Goal: Task Accomplishment & Management: Complete application form

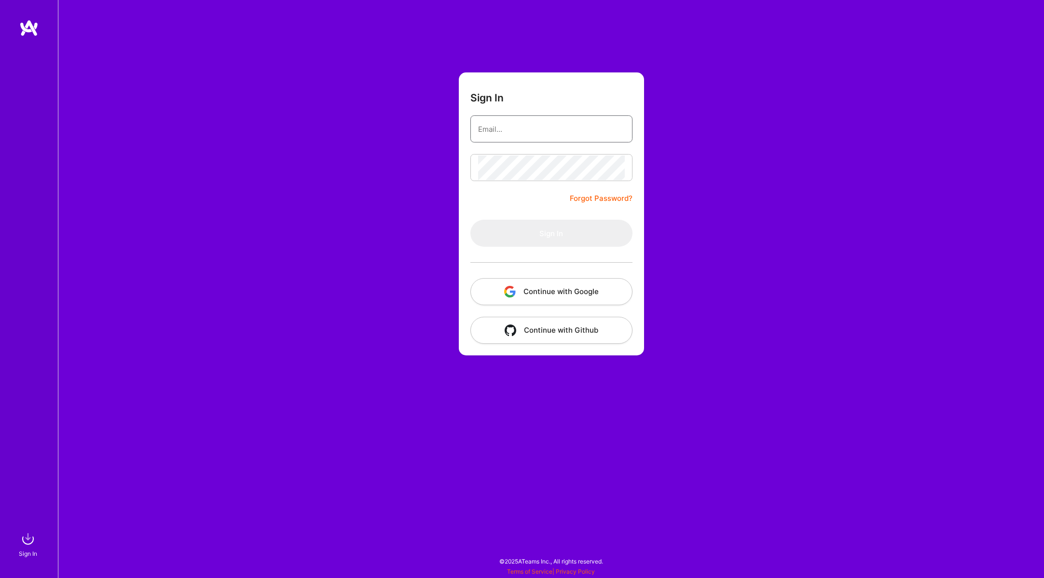
type input "[PERSON_NAME][EMAIL_ADDRESS][DOMAIN_NAME]"
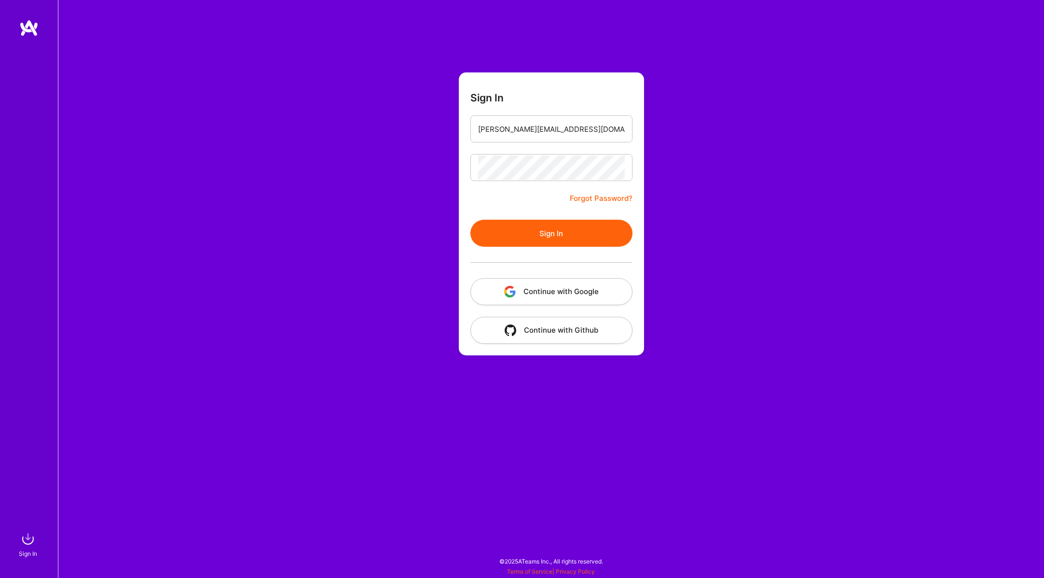
drag, startPoint x: 778, startPoint y: 174, endPoint x: 687, endPoint y: 190, distance: 91.7
click at [778, 174] on div "Sign In [PERSON_NAME][EMAIL_ADDRESS][DOMAIN_NAME] Forgot Password? Sign In Cont…" at bounding box center [551, 289] width 986 height 578
click at [569, 234] on button "Sign In" at bounding box center [552, 233] width 162 height 27
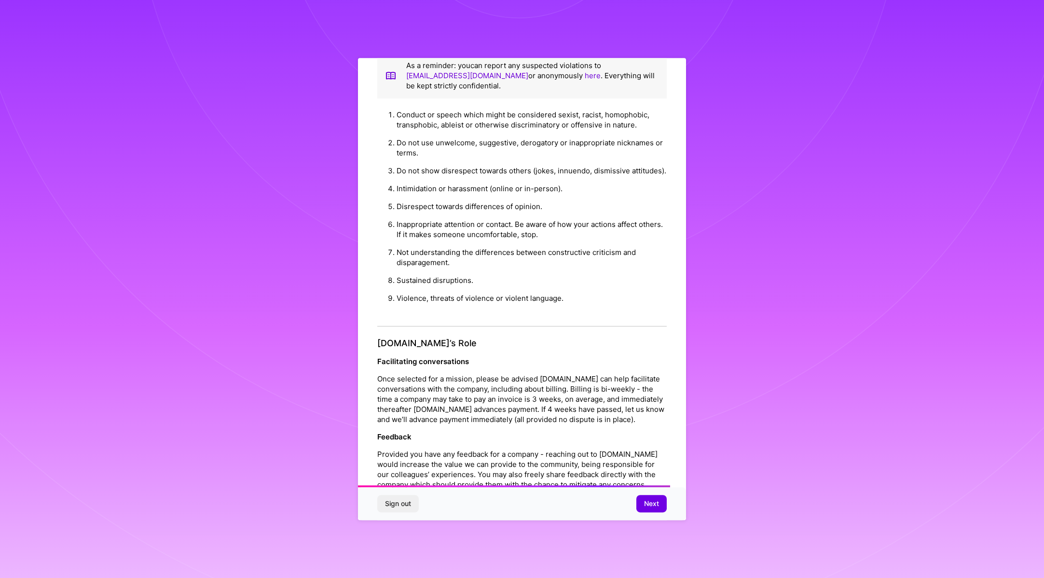
scroll to position [837, 0]
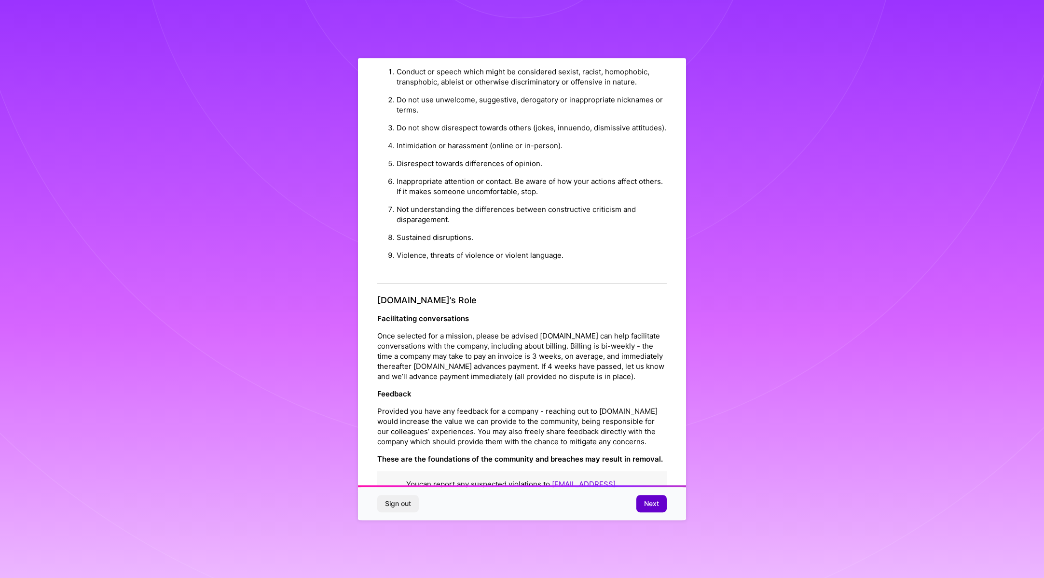
click at [659, 503] on button "Next" at bounding box center [652, 503] width 30 height 17
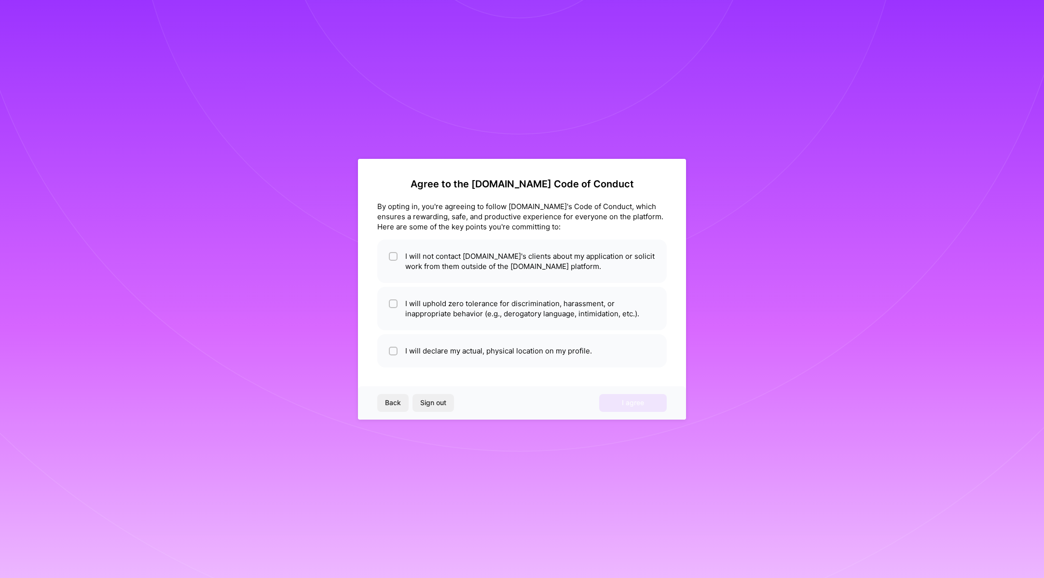
scroll to position [0, 0]
click at [429, 264] on li "I will not contact [DOMAIN_NAME]'s clients about my application or solicit work…" at bounding box center [522, 260] width 290 height 43
checkbox input "true"
click at [441, 306] on li "I will uphold zero tolerance for discrimination, harassment, or inappropriate b…" at bounding box center [522, 308] width 290 height 43
checkbox input "true"
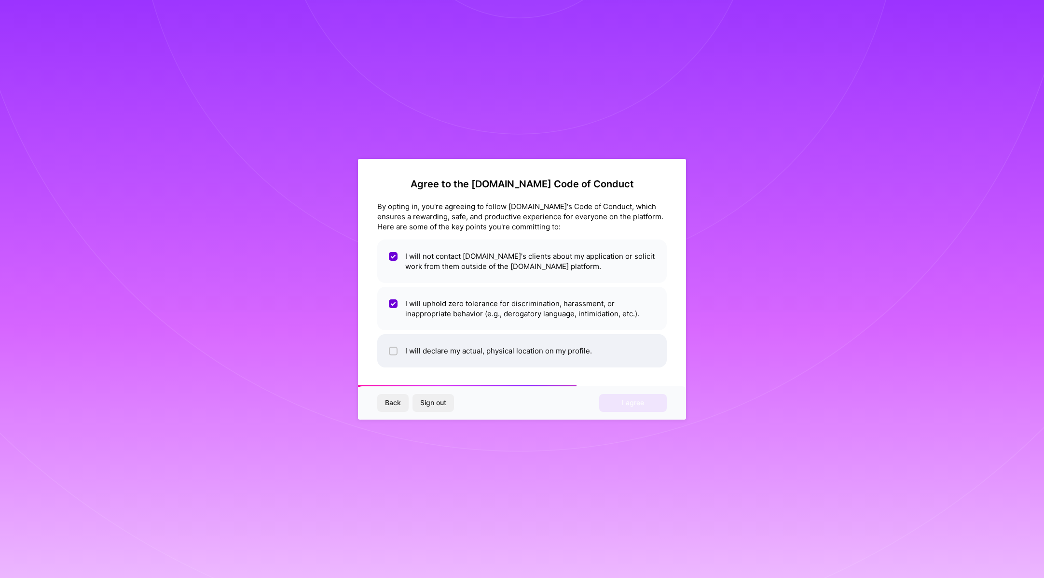
click at [448, 349] on li "I will declare my actual, physical location on my profile." at bounding box center [522, 350] width 290 height 33
checkbox input "true"
click at [623, 401] on span "I agree" at bounding box center [633, 403] width 22 height 10
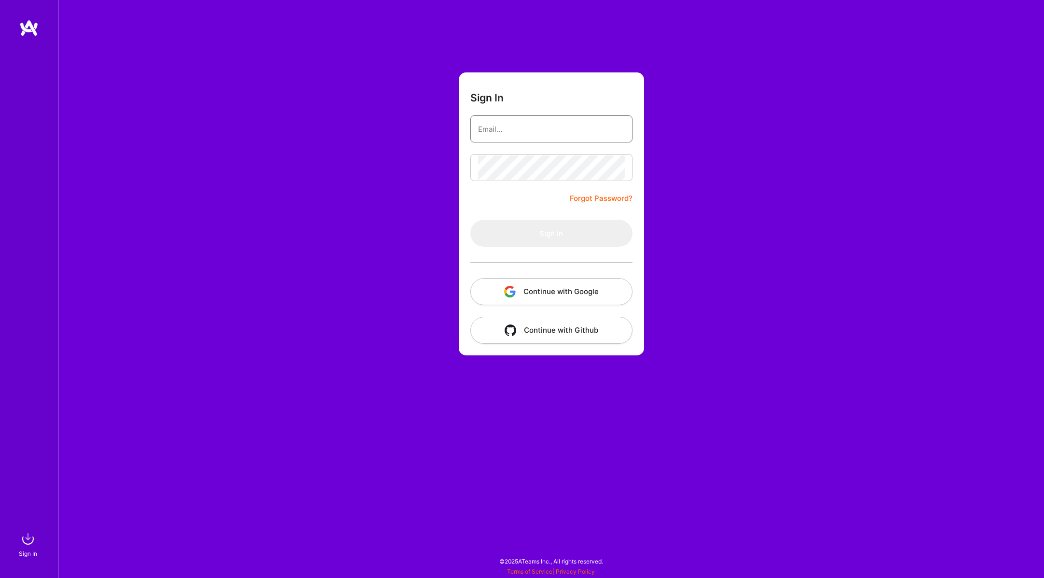
type input "[PERSON_NAME][EMAIL_ADDRESS][DOMAIN_NAME]"
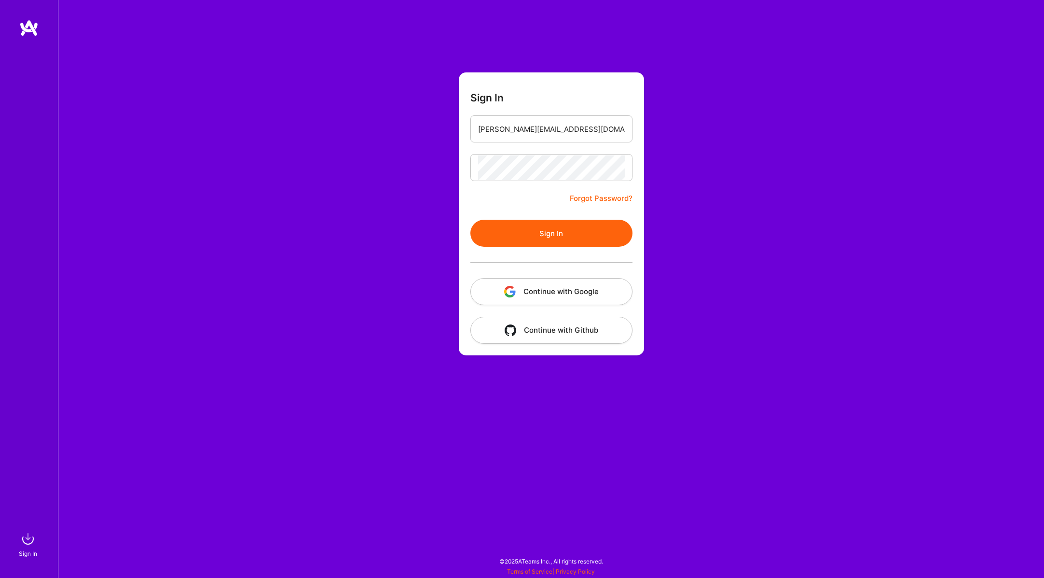
click at [541, 220] on button "Sign In" at bounding box center [552, 233] width 162 height 27
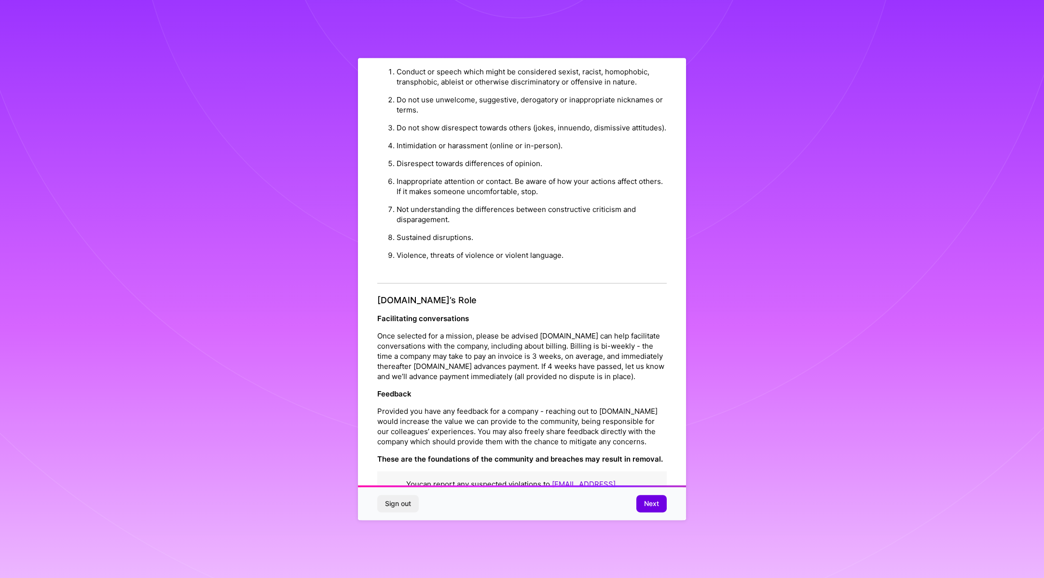
scroll to position [28, 0]
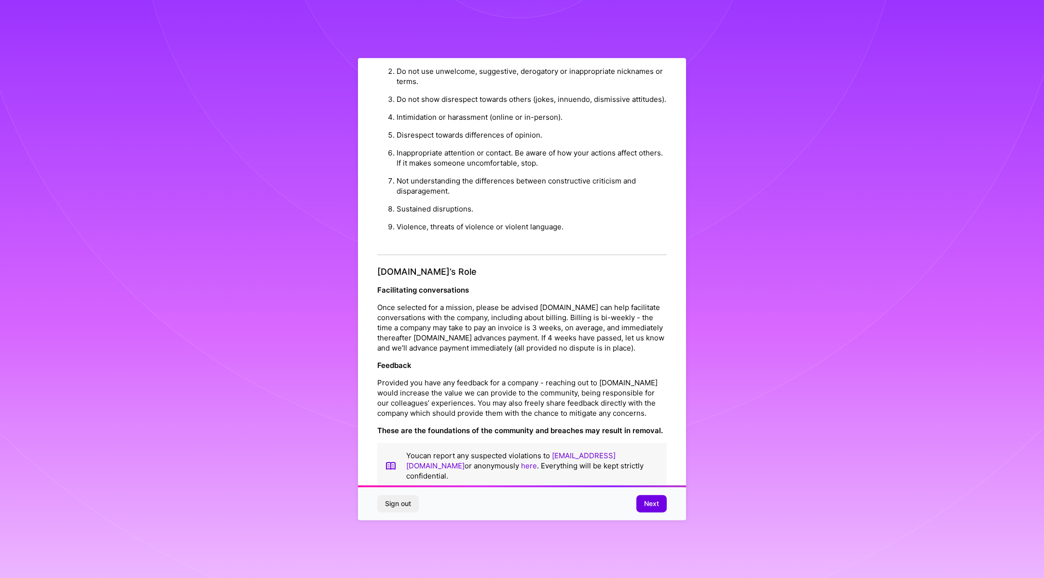
drag, startPoint x: 679, startPoint y: 508, endPoint x: 667, endPoint y: 506, distance: 12.2
click at [679, 508] on div "Sign out Next" at bounding box center [522, 503] width 328 height 33
click at [656, 505] on span "Next" at bounding box center [651, 504] width 15 height 10
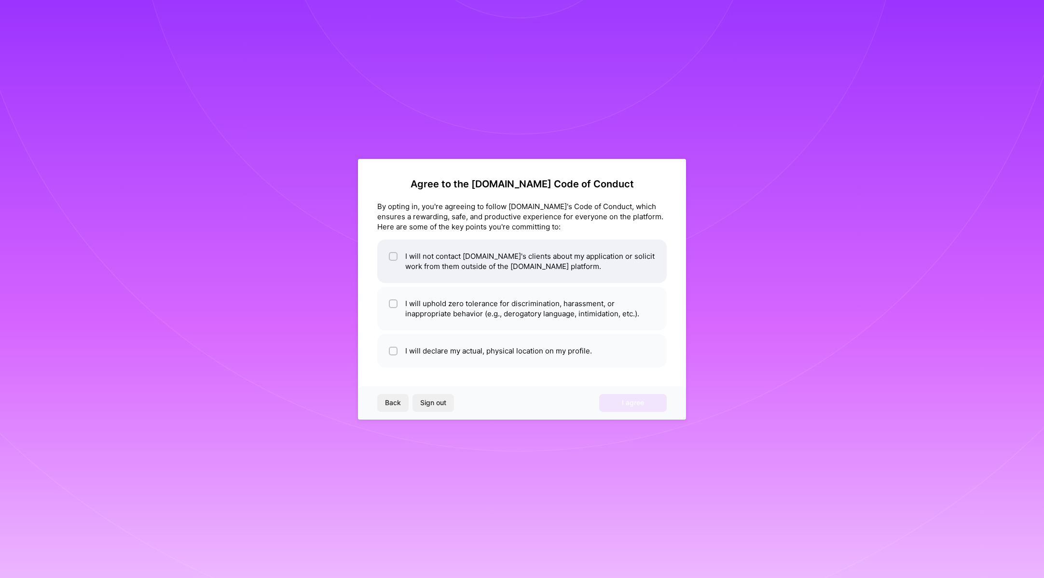
click at [459, 264] on li "I will not contact [DOMAIN_NAME]'s clients about my application or solicit work…" at bounding box center [522, 260] width 290 height 43
checkbox input "true"
drag, startPoint x: 458, startPoint y: 308, endPoint x: 456, endPoint y: 321, distance: 13.7
click at [458, 308] on li "I will uphold zero tolerance for discrimination, harassment, or inappropriate b…" at bounding box center [522, 308] width 290 height 43
checkbox input "true"
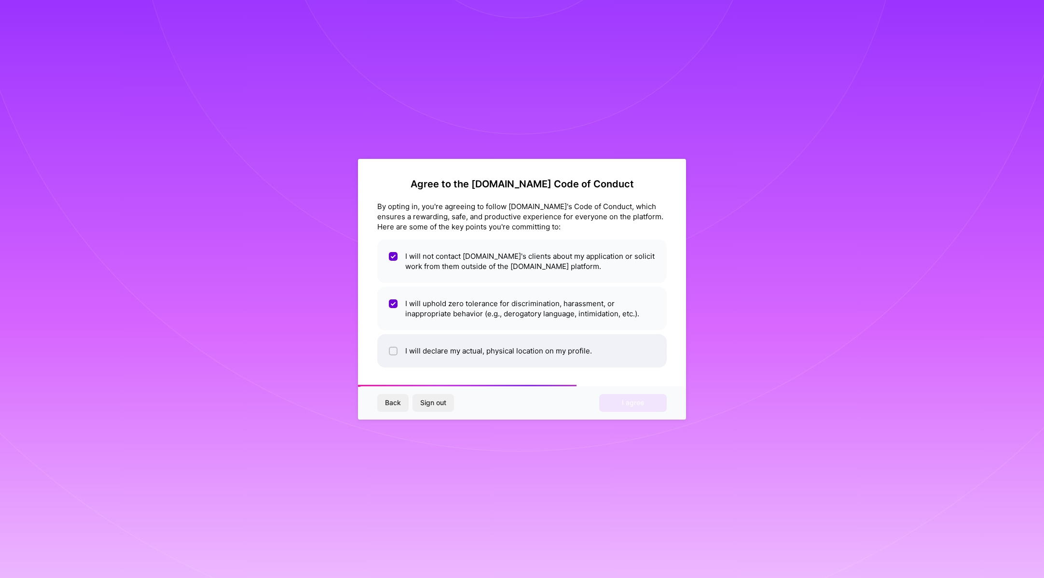
click at [451, 360] on li "I will declare my actual, physical location on my profile." at bounding box center [522, 350] width 290 height 33
checkbox input "true"
click at [618, 403] on button "I agree" at bounding box center [633, 402] width 68 height 17
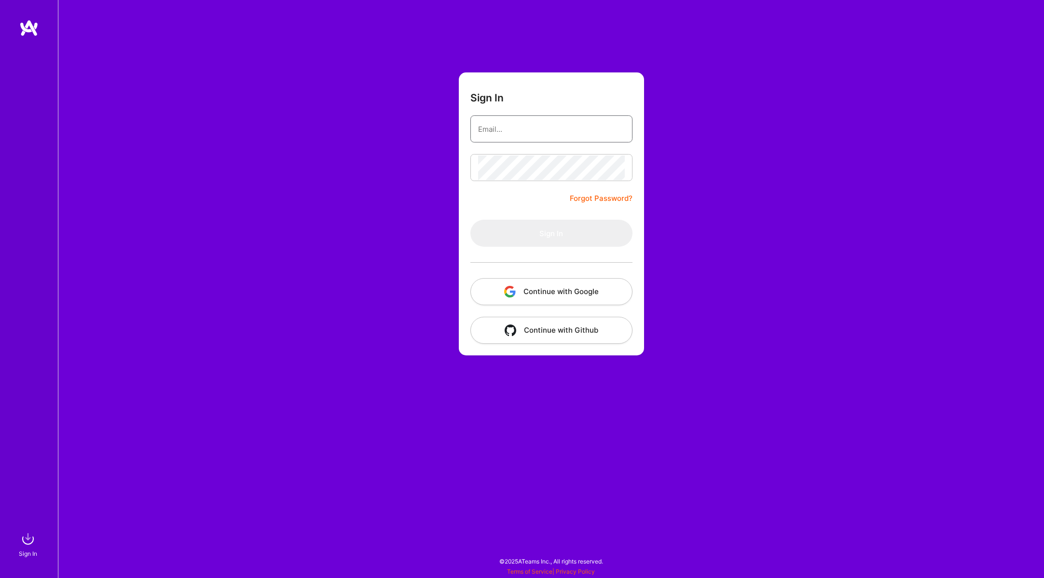
type input "[PERSON_NAME][EMAIL_ADDRESS][DOMAIN_NAME]"
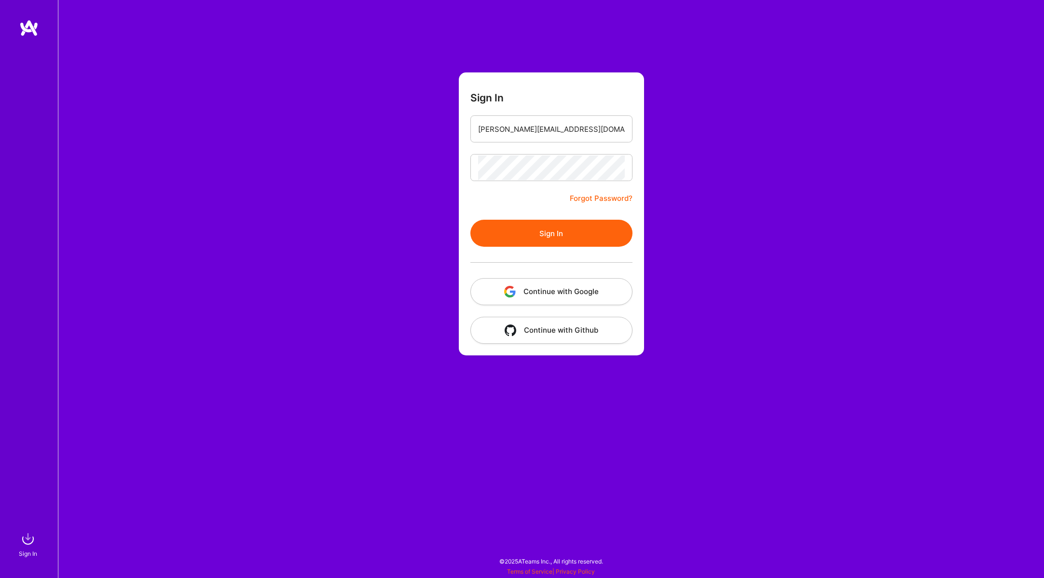
click at [24, 26] on img at bounding box center [28, 27] width 19 height 17
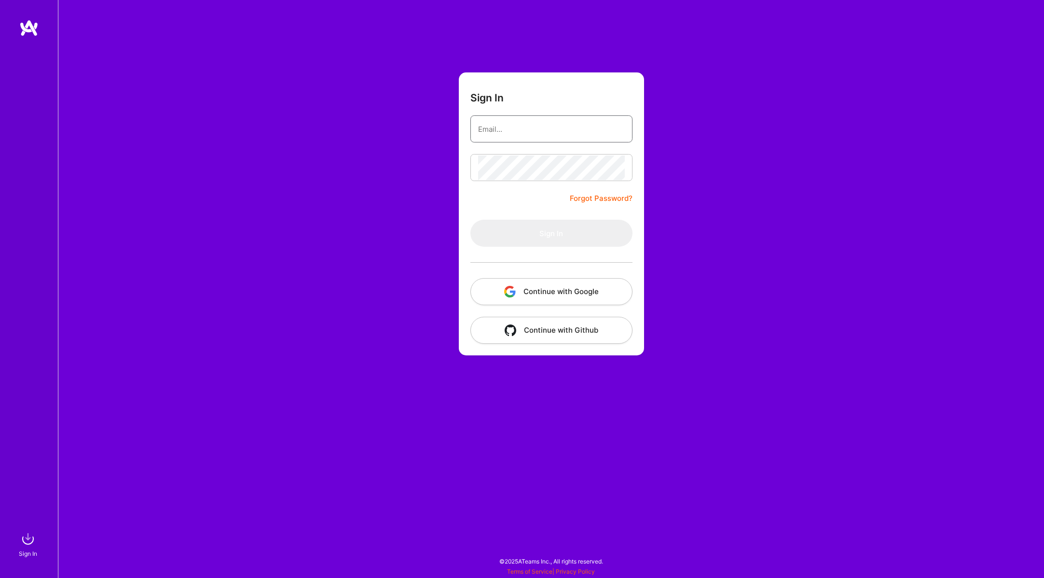
type input "[PERSON_NAME][EMAIL_ADDRESS][DOMAIN_NAME]"
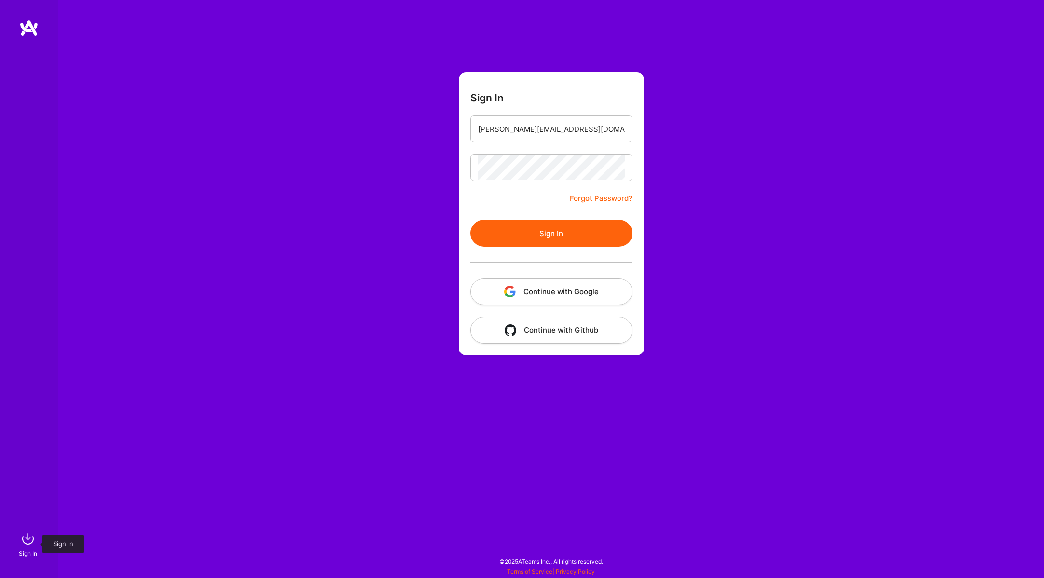
click at [32, 540] on img at bounding box center [27, 538] width 19 height 19
click at [27, 541] on img at bounding box center [27, 538] width 19 height 19
click at [582, 387] on div "Sign In [PERSON_NAME][EMAIL_ADDRESS][DOMAIN_NAME] Forgot Password? Sign In Cont…" at bounding box center [551, 289] width 986 height 578
click at [33, 22] on img at bounding box center [28, 27] width 19 height 17
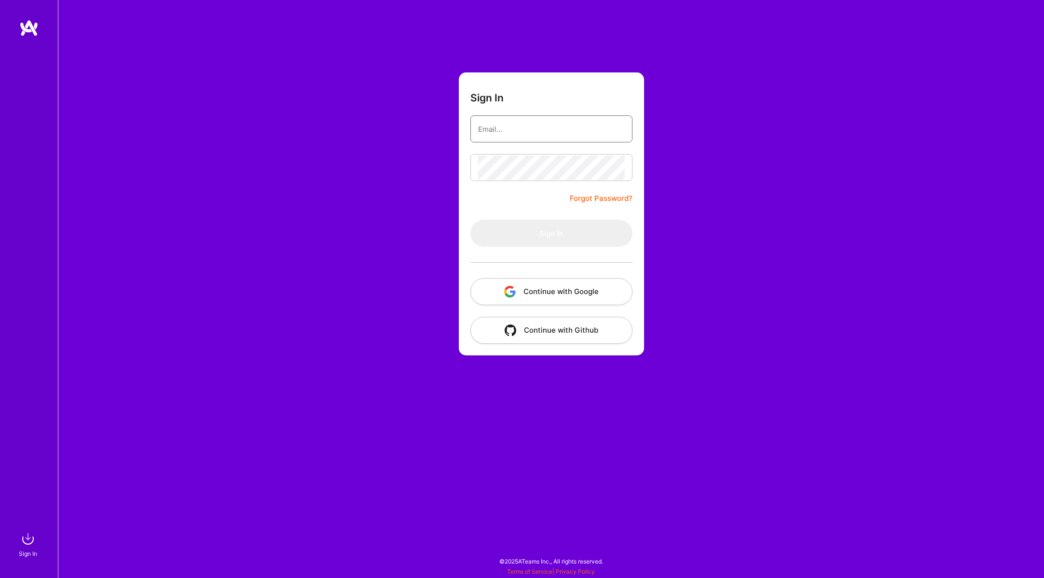
type input "[PERSON_NAME][EMAIL_ADDRESS][DOMAIN_NAME]"
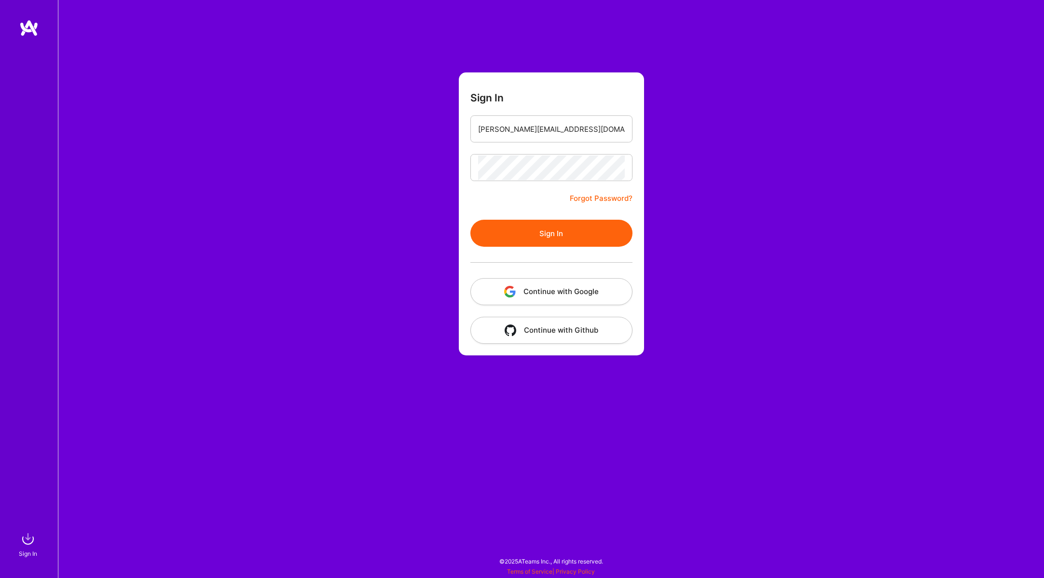
click at [555, 233] on button "Sign In" at bounding box center [552, 233] width 162 height 27
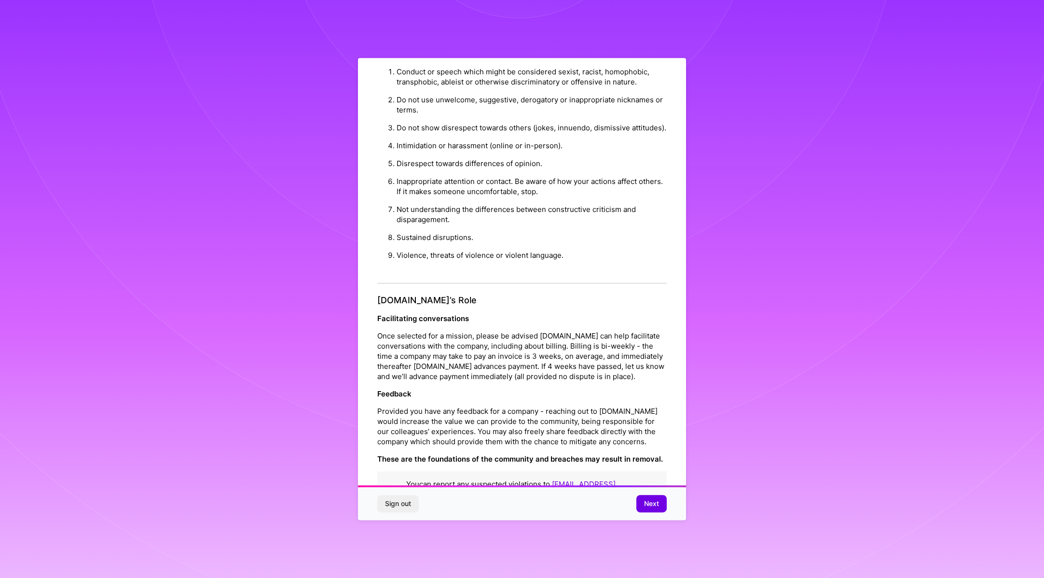
scroll to position [28, 0]
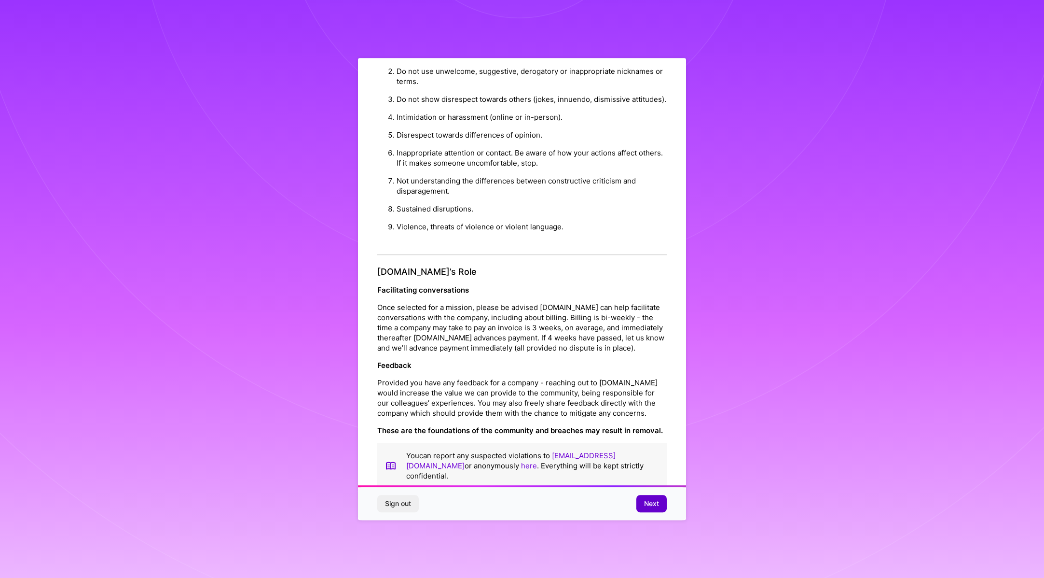
click at [654, 506] on span "Next" at bounding box center [651, 504] width 15 height 10
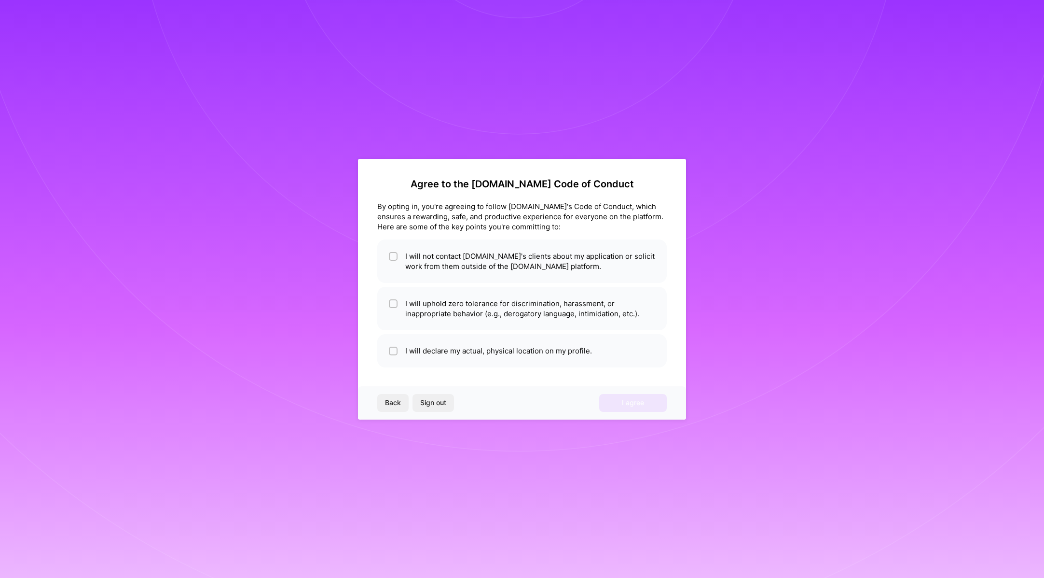
click at [400, 236] on div "Agree to the A.Team Code of Conduct By opting in, you're agreeing to follow A.T…" at bounding box center [522, 272] width 290 height 189
drag, startPoint x: 416, startPoint y: 286, endPoint x: 417, endPoint y: 319, distance: 32.3
click at [416, 287] on li "I will uphold zero tolerance for discrimination, harassment, or inappropriate b…" at bounding box center [522, 308] width 290 height 43
checkbox input "true"
click at [418, 356] on li "I will declare my actual, physical location on my profile." at bounding box center [522, 350] width 290 height 33
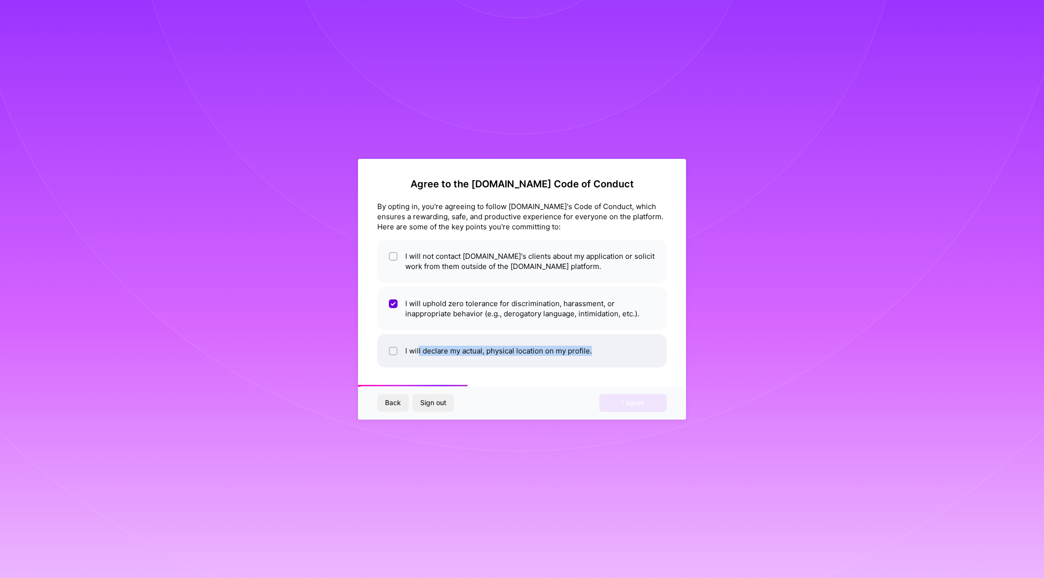
checkbox input "true"
click at [411, 256] on li "I will not contact [DOMAIN_NAME]'s clients about my application or solicit work…" at bounding box center [522, 260] width 290 height 43
checkbox input "true"
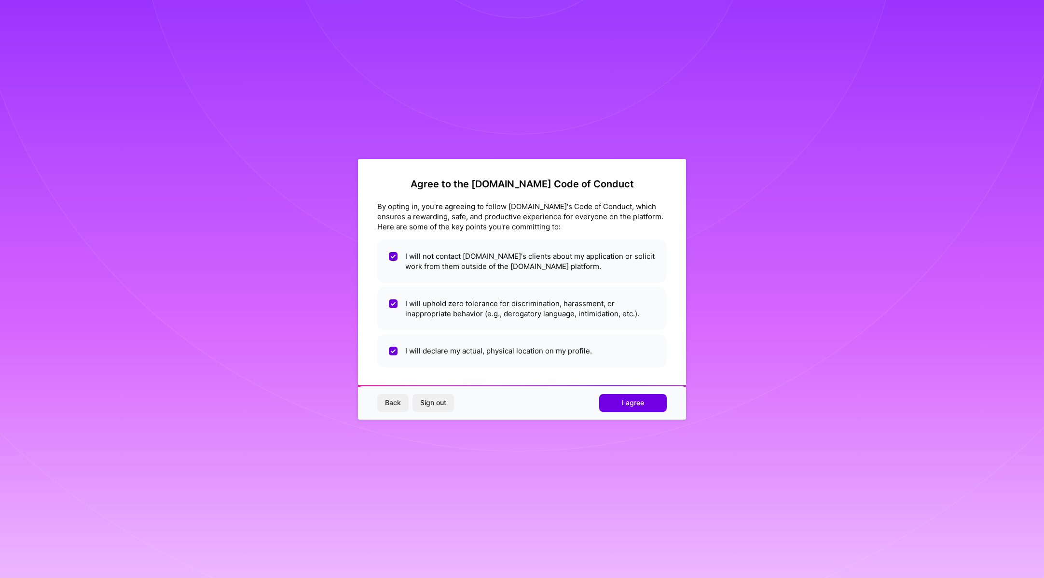
click at [625, 412] on div "Back Sign out I agree" at bounding box center [522, 402] width 328 height 33
click at [620, 400] on button "I agree" at bounding box center [633, 402] width 68 height 17
